Goal: Navigation & Orientation: Find specific page/section

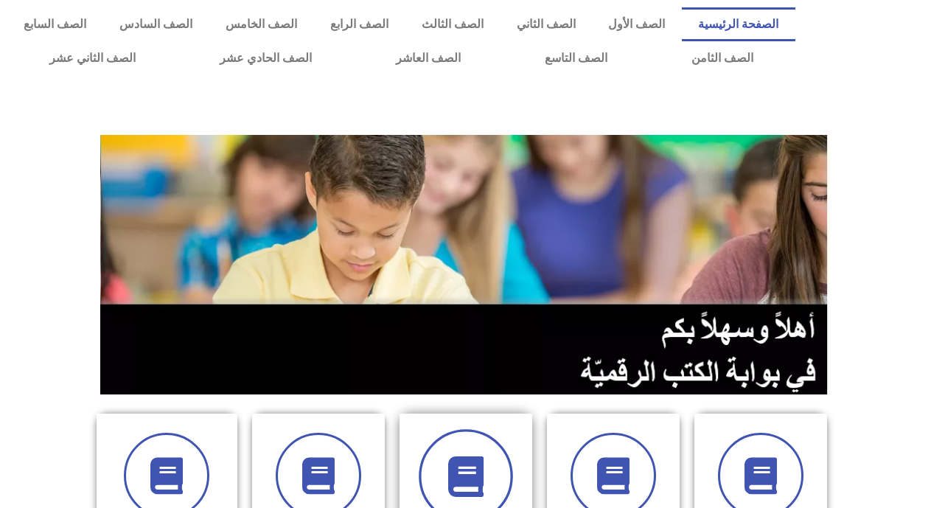
click at [483, 449] on span at bounding box center [466, 476] width 94 height 94
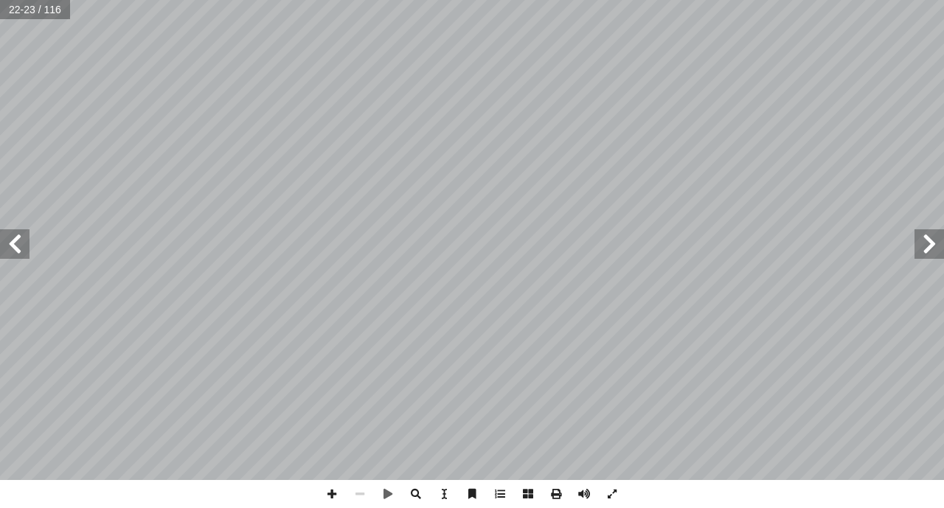
click at [26, 246] on span at bounding box center [14, 243] width 29 height 29
click at [332, 495] on span at bounding box center [332, 494] width 28 height 28
